Goal: Information Seeking & Learning: Find specific fact

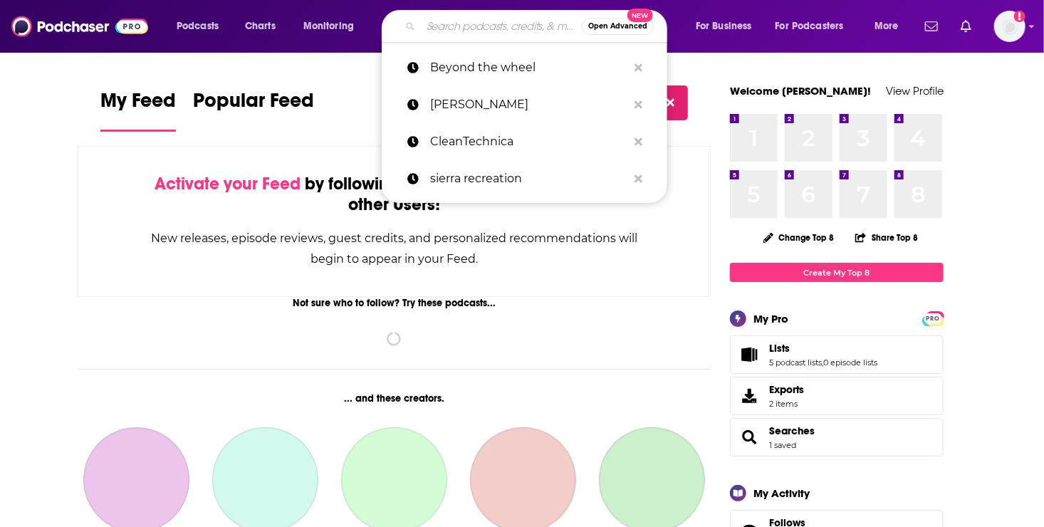
click at [439, 32] on input "Search podcasts, credits, & more..." at bounding box center [501, 26] width 161 height 23
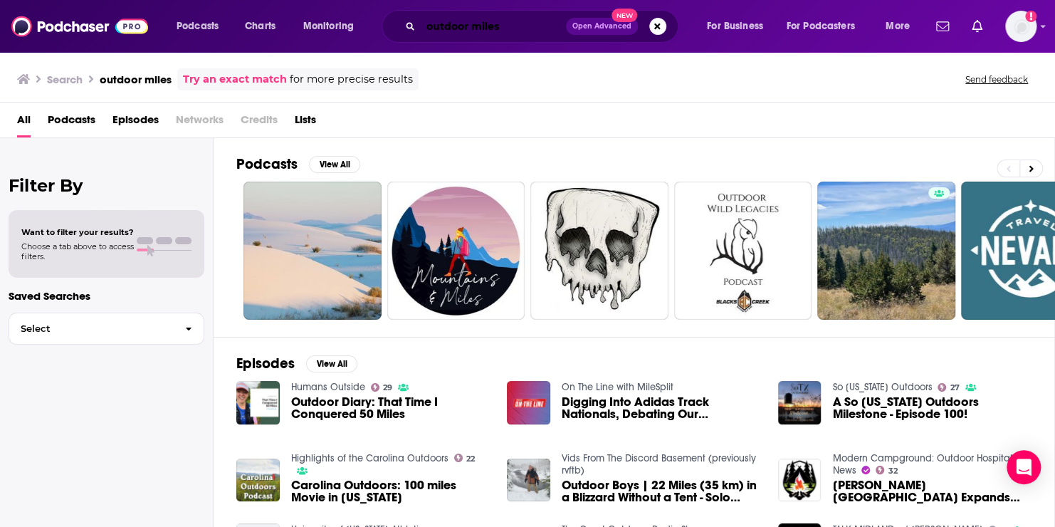
click at [501, 26] on input "outdoor miles" at bounding box center [493, 26] width 145 height 23
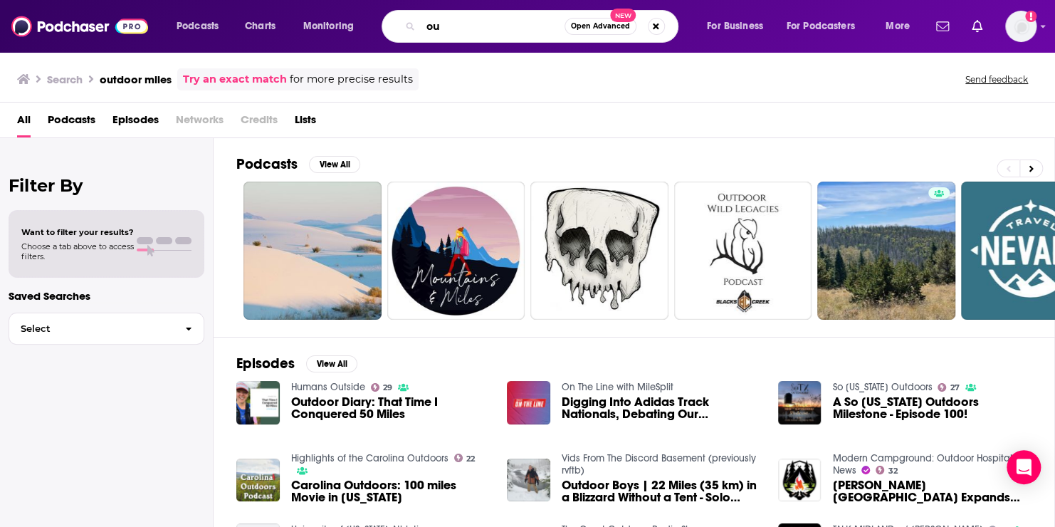
type input "o"
type input "Outdoor Miles"
